Goal: Find specific page/section: Find specific page/section

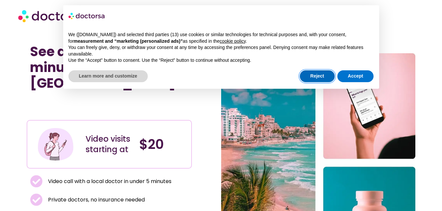
click at [310, 74] on button "Reject" at bounding box center [317, 76] width 35 height 12
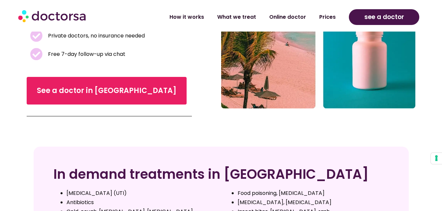
scroll to position [132, 0]
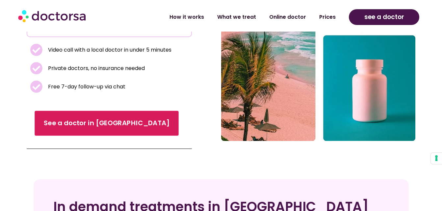
click at [86, 113] on link "See a doctor in [GEOGRAPHIC_DATA]" at bounding box center [107, 123] width 144 height 25
